Goal: Information Seeking & Learning: Learn about a topic

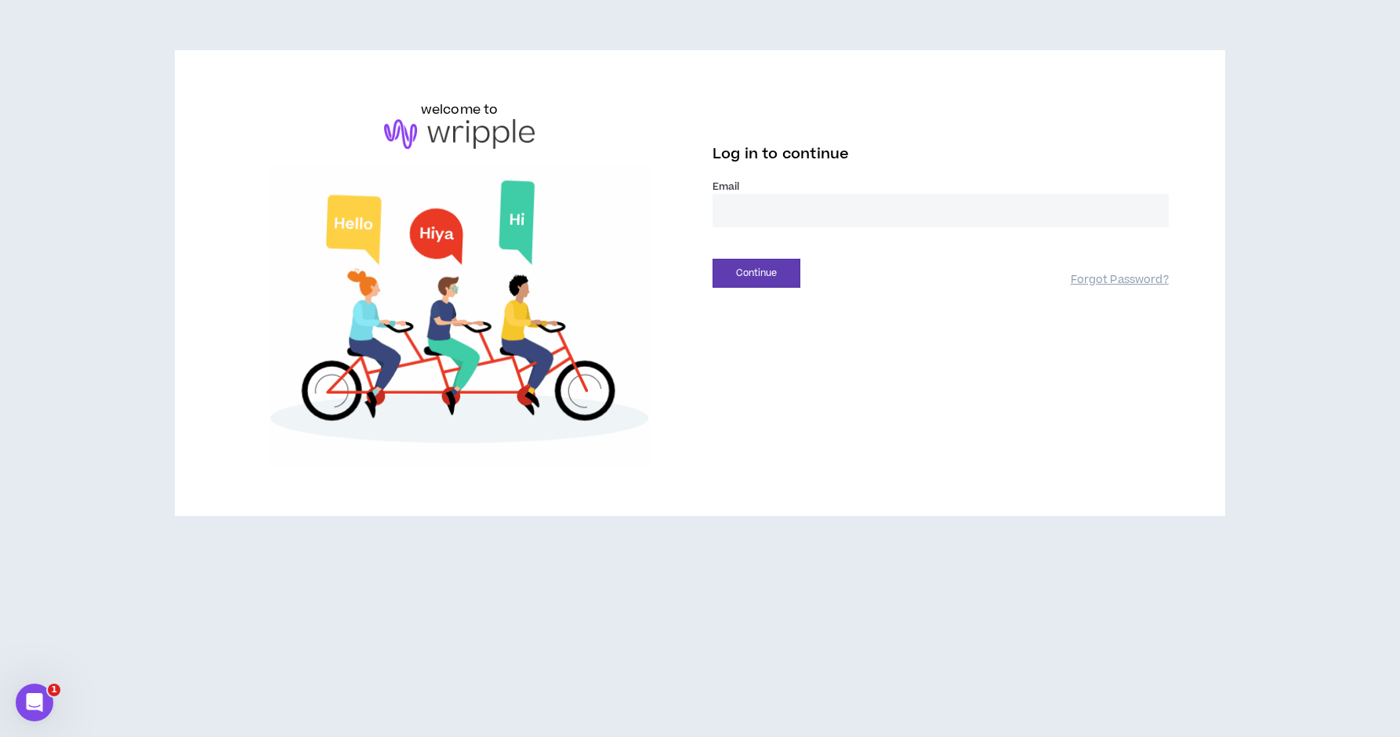
click at [759, 221] on input "email" at bounding box center [941, 211] width 456 height 34
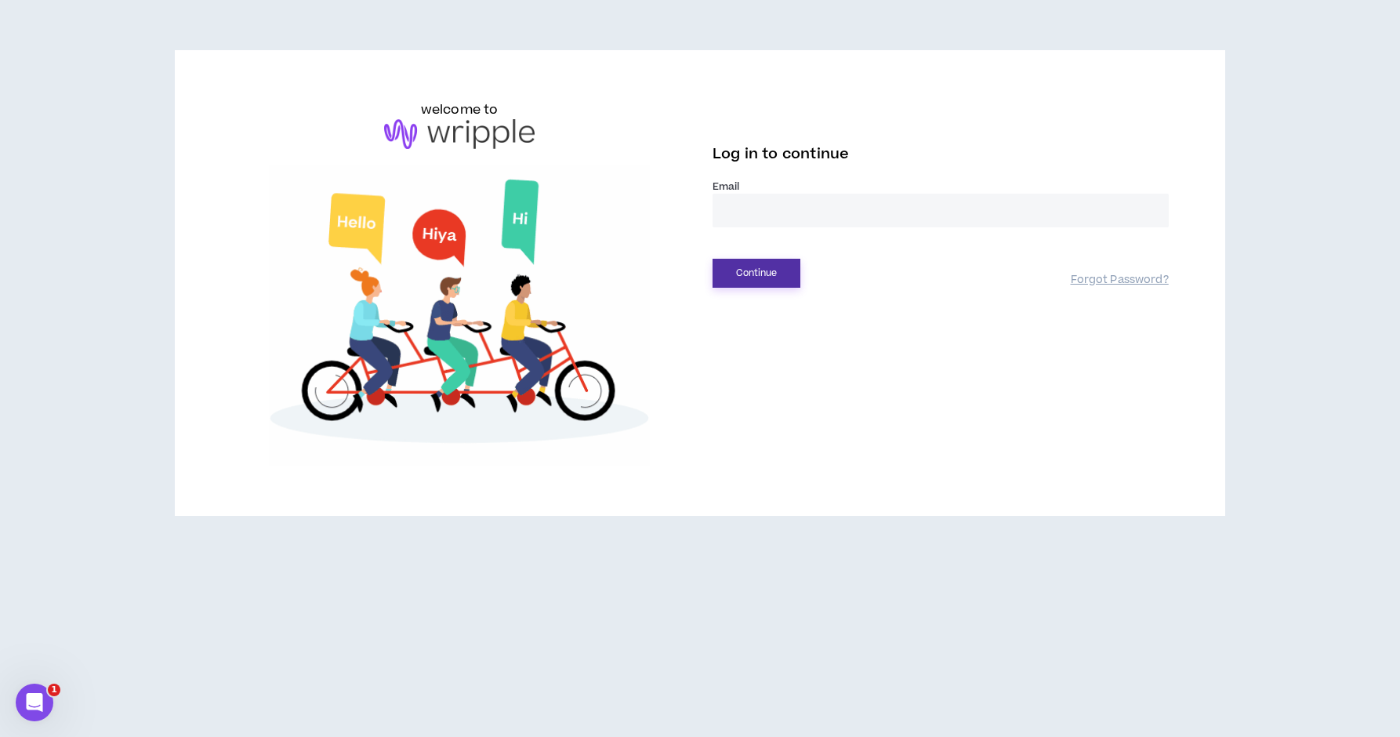
type input "**********"
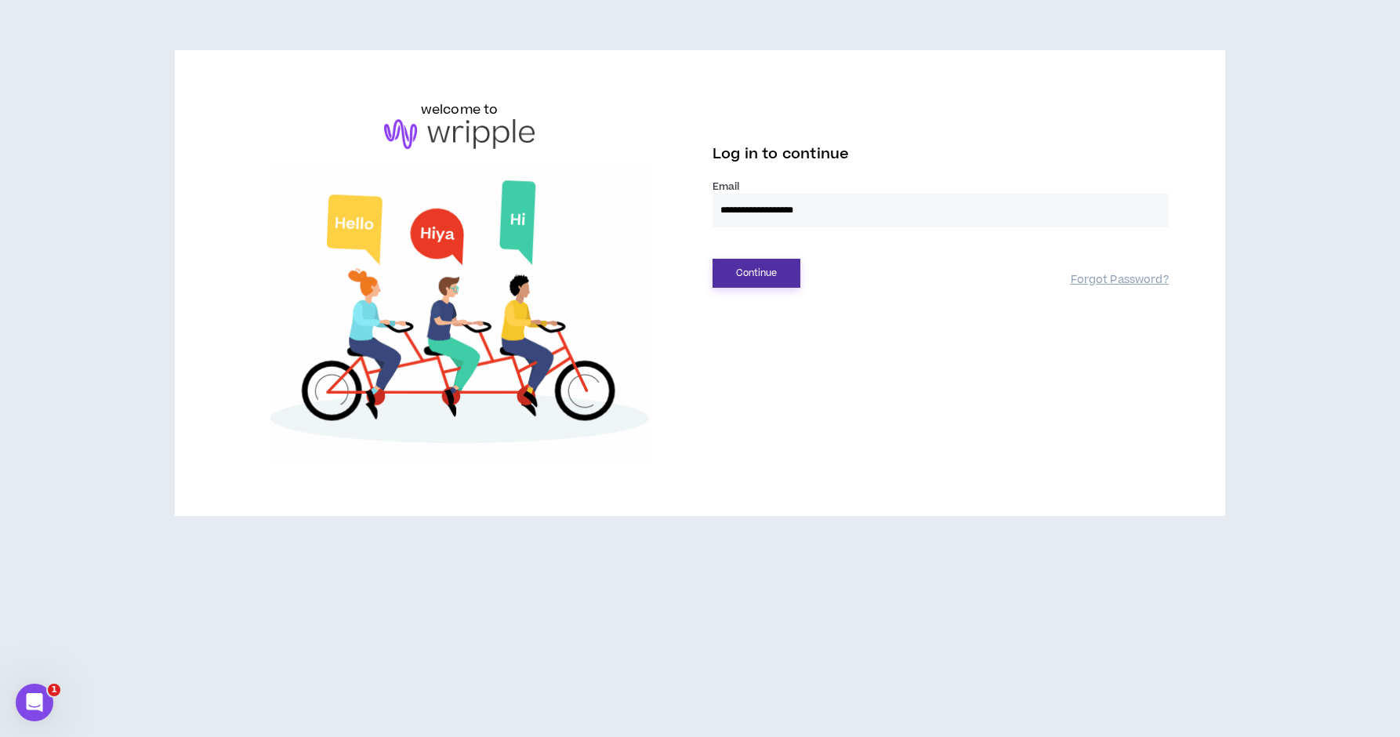
click at [754, 276] on button "Continue" at bounding box center [757, 273] width 88 height 29
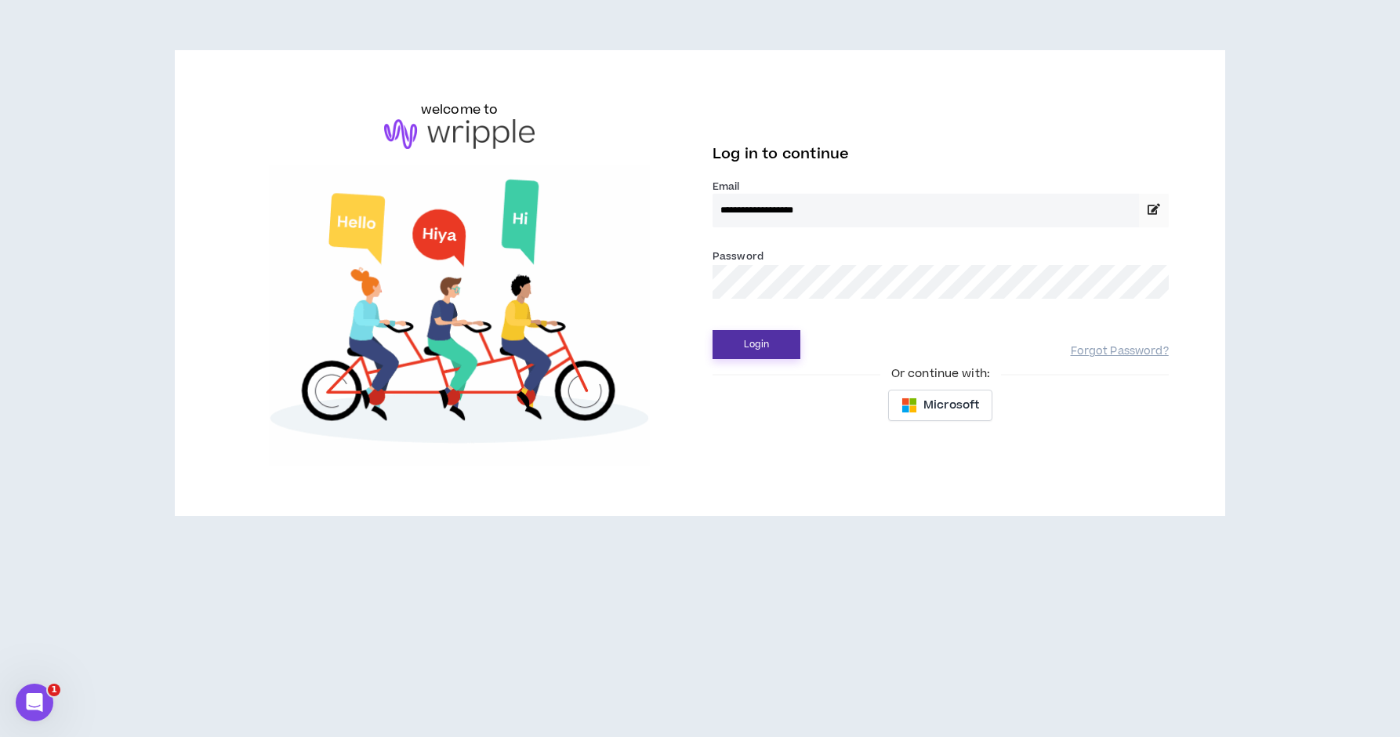
click at [771, 341] on button "Login" at bounding box center [757, 344] width 88 height 29
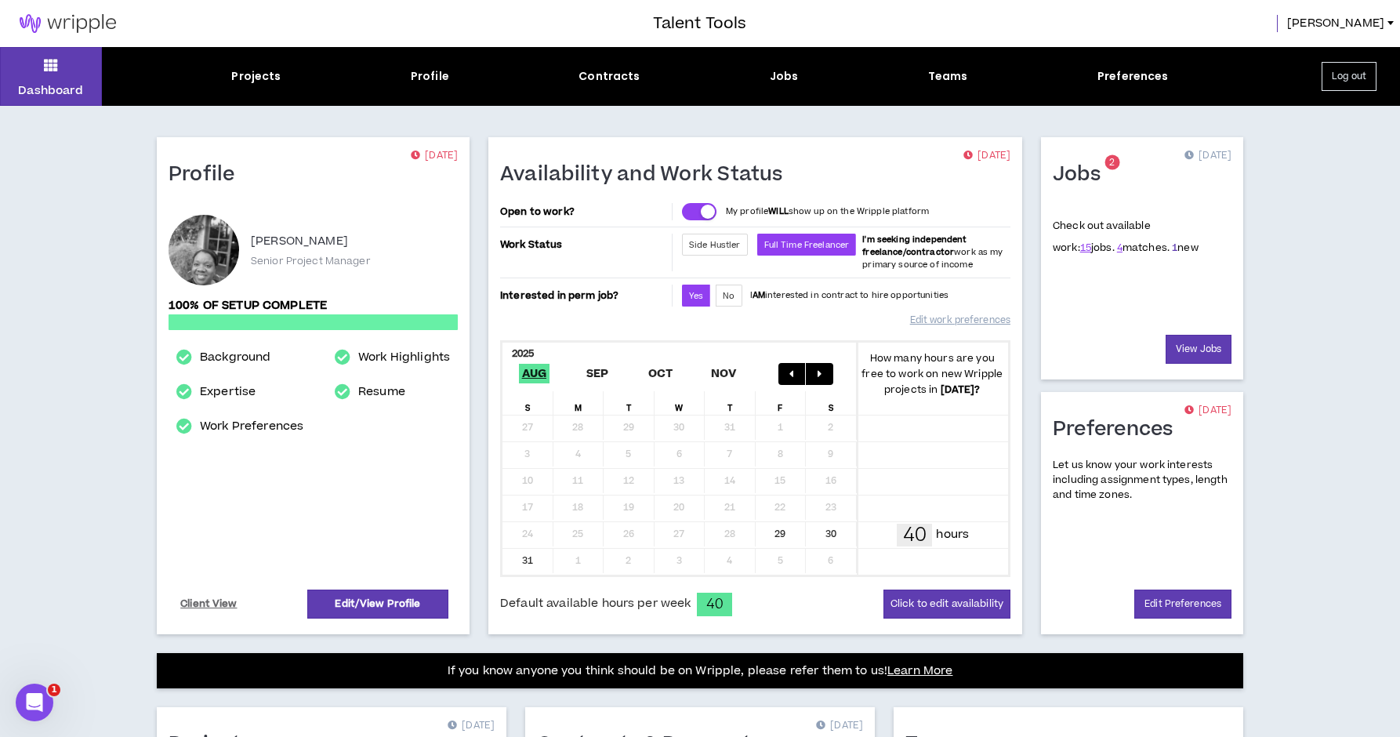
click at [1172, 246] on link "1" at bounding box center [1174, 248] width 5 height 14
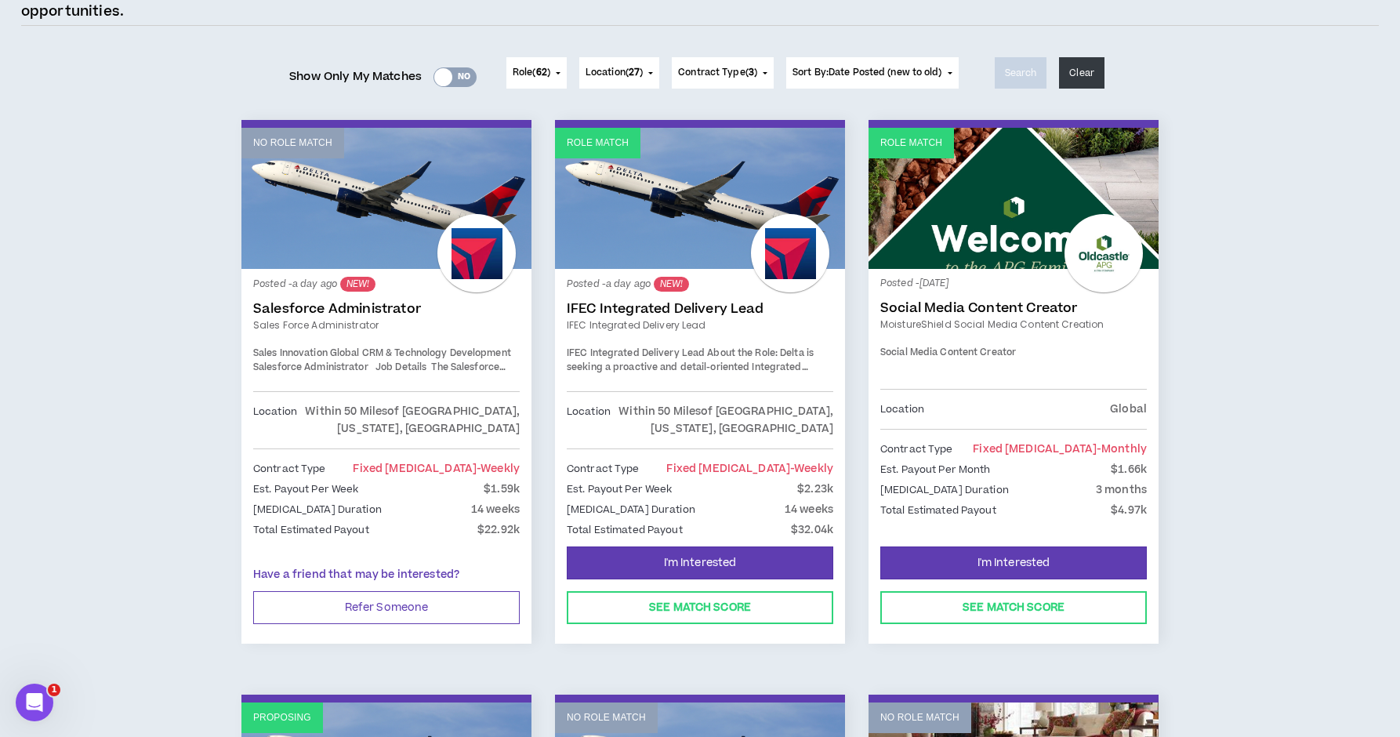
scroll to position [171, 0]
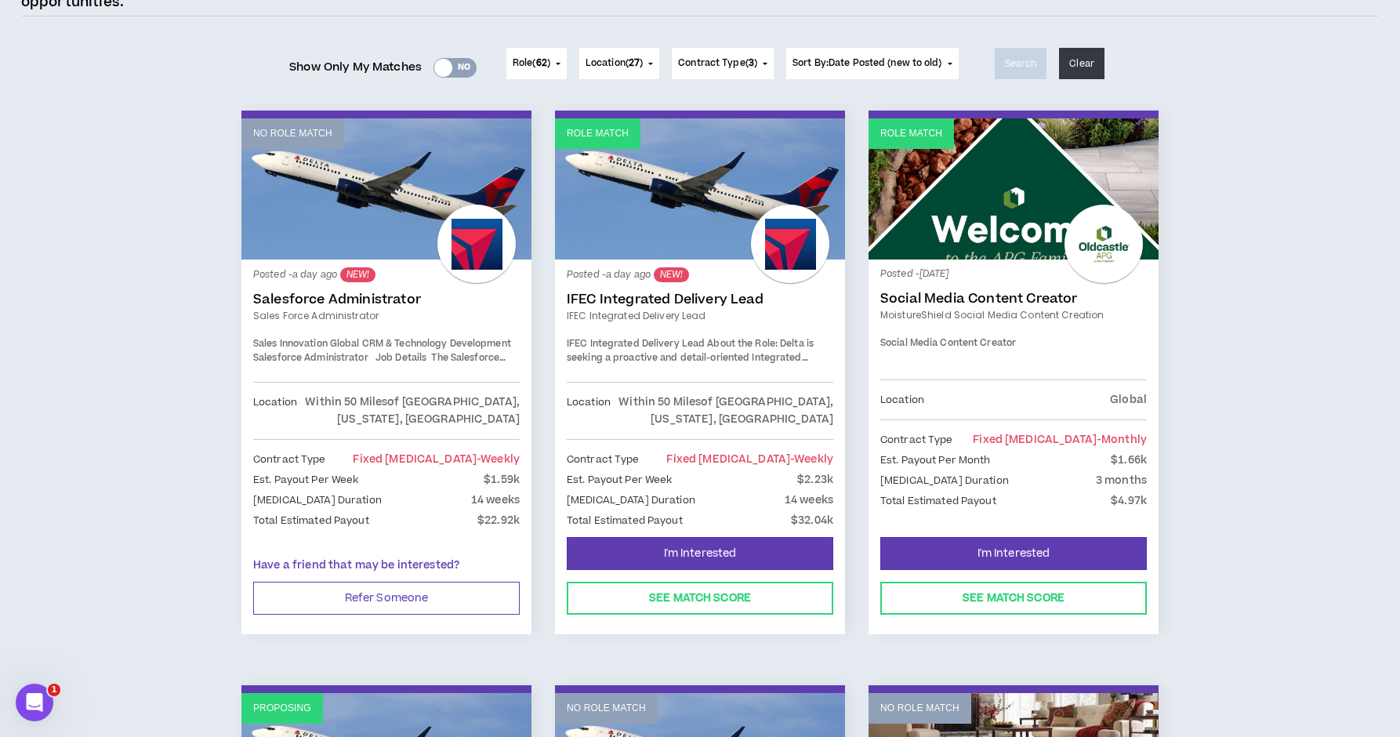
click at [615, 296] on link "IFEC Integrated Delivery Lead" at bounding box center [700, 300] width 267 height 16
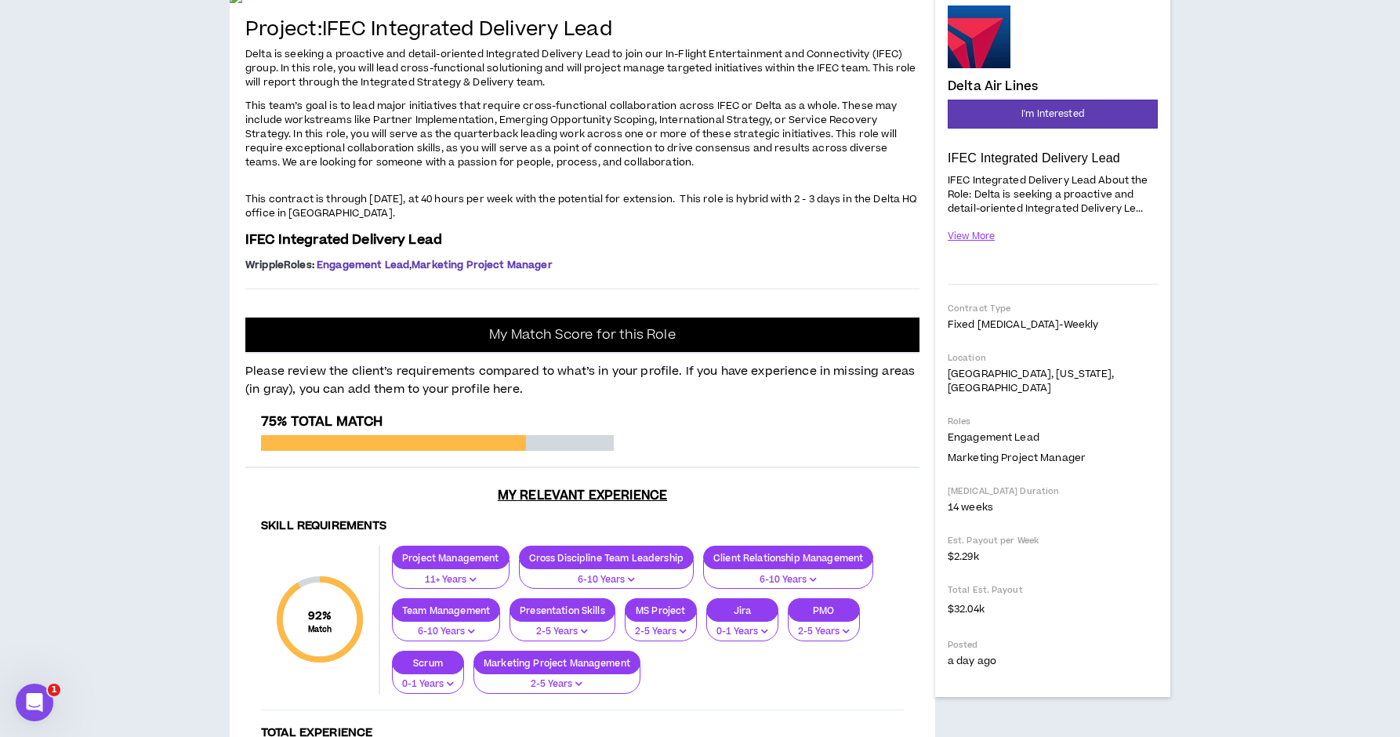
scroll to position [159, 0]
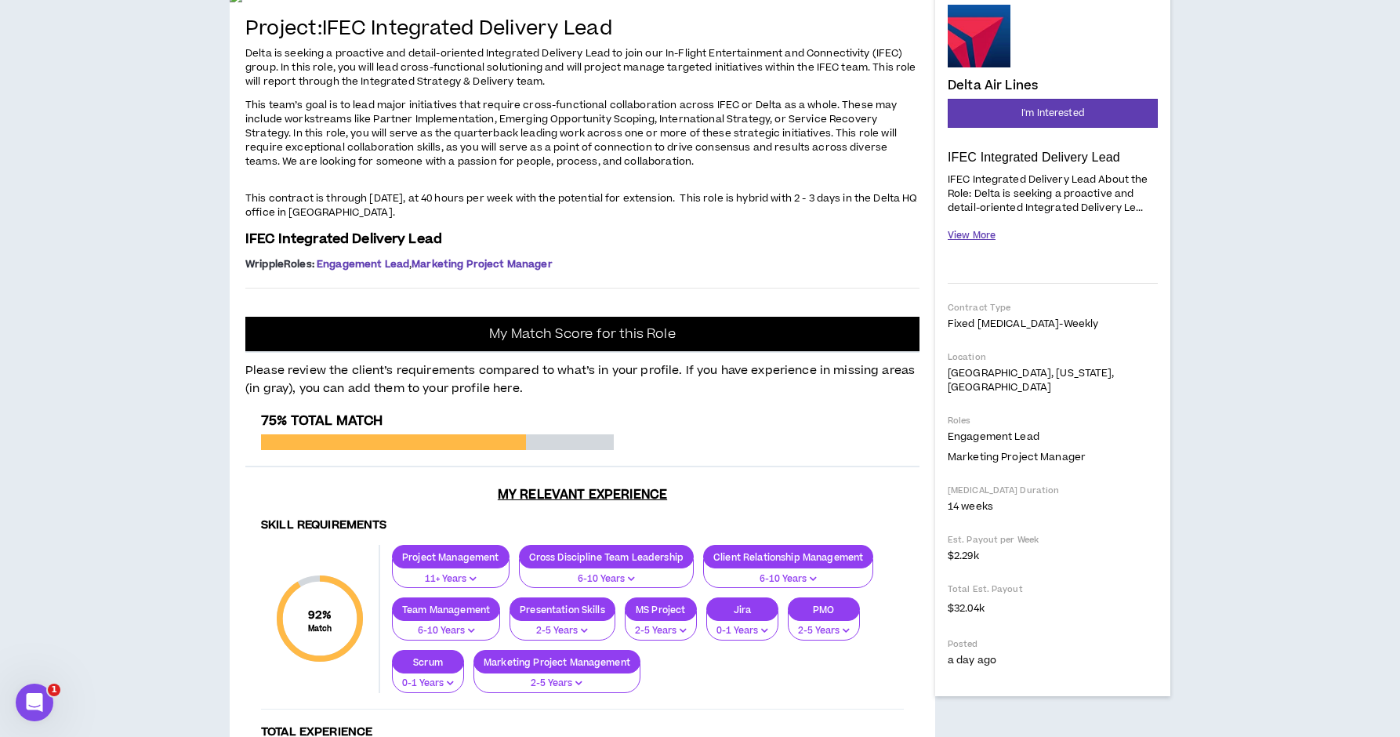
click at [977, 237] on button "View More" at bounding box center [972, 235] width 48 height 27
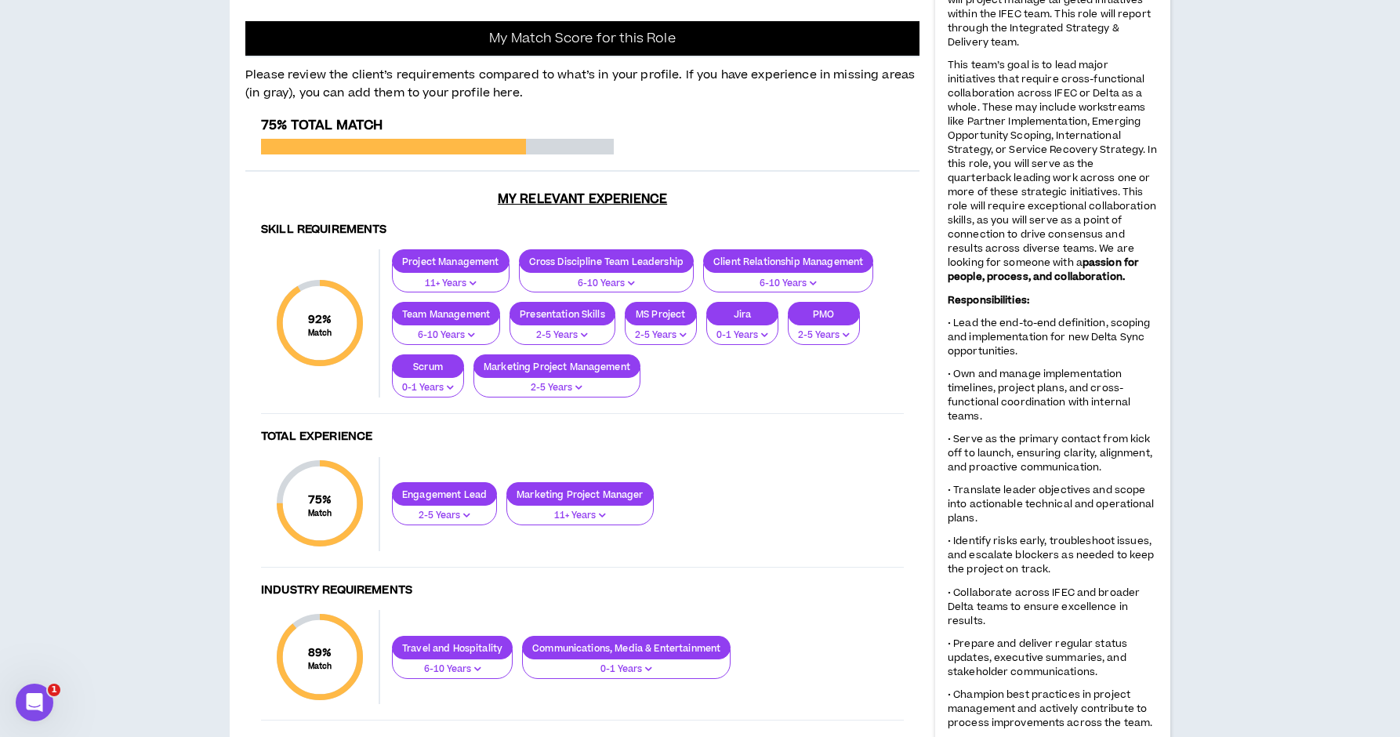
scroll to position [0, 0]
